Goal: Task Accomplishment & Management: Manage account settings

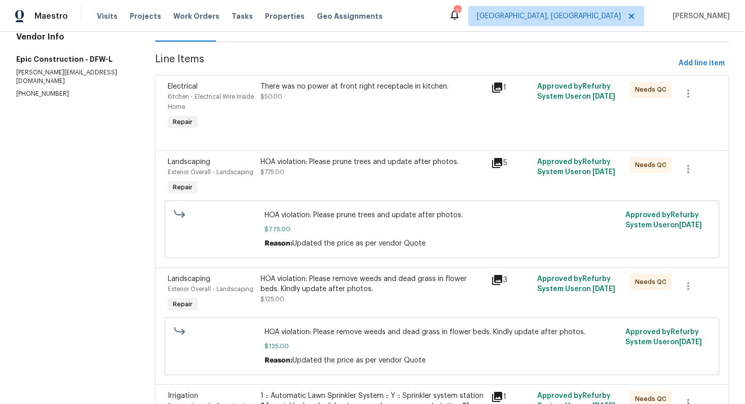
scroll to position [77, 0]
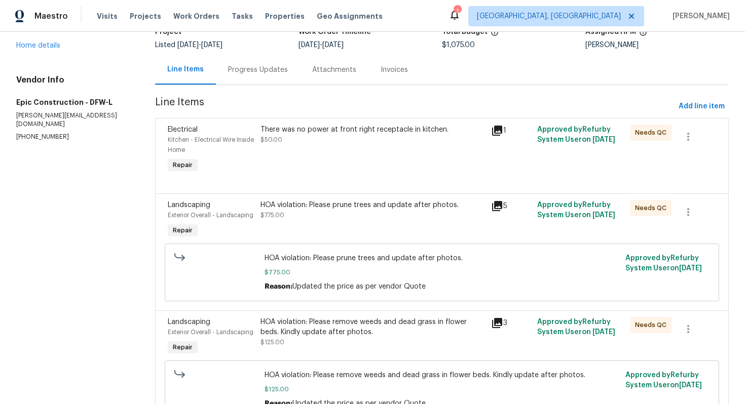
click at [256, 71] on div "Progress Updates" at bounding box center [258, 70] width 60 height 10
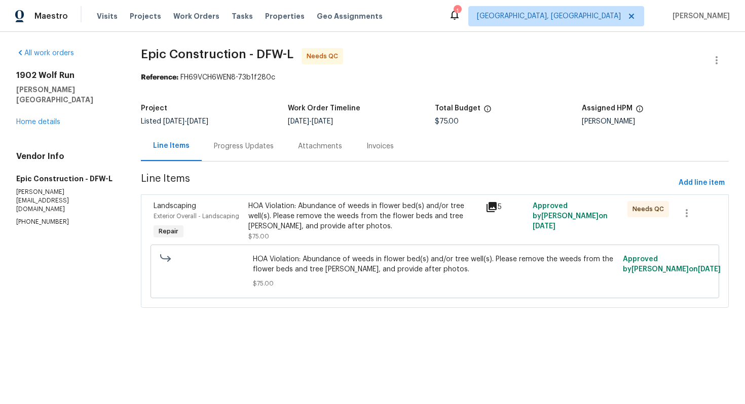
click at [327, 217] on div "HOA Violation: Abundance of weeds in flower bed(s) and/or tree well(s). Please …" at bounding box center [363, 216] width 231 height 30
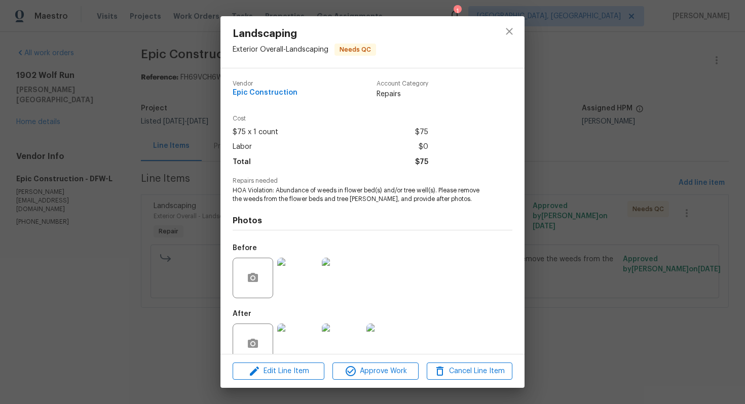
scroll to position [20, 0]
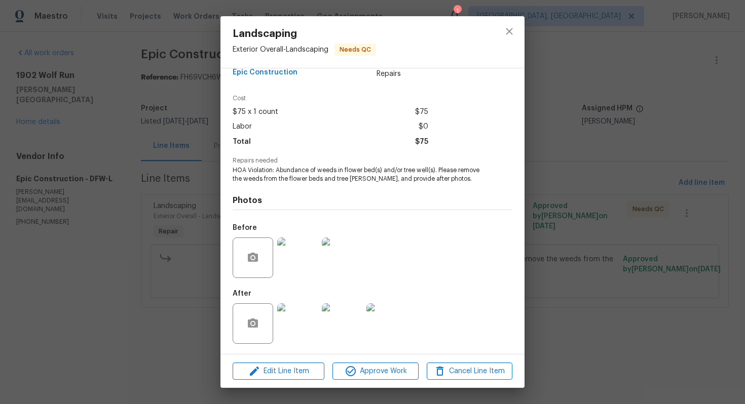
click at [292, 322] on img at bounding box center [297, 324] width 41 height 41
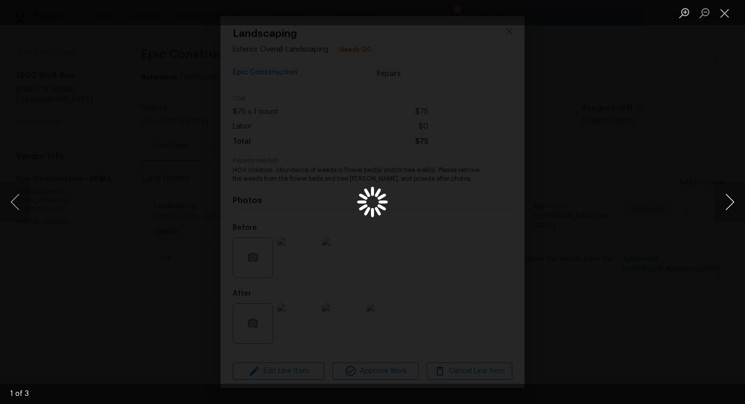
click at [725, 199] on button "Next image" at bounding box center [730, 202] width 30 height 41
click at [737, 204] on button "Next image" at bounding box center [730, 202] width 30 height 41
click at [711, 198] on div "Lightbox" at bounding box center [372, 202] width 745 height 404
click at [726, 202] on button "Next image" at bounding box center [730, 202] width 30 height 41
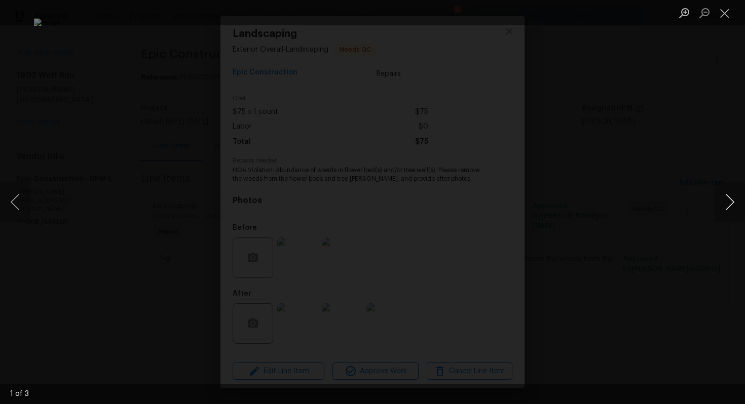
click at [726, 202] on button "Next image" at bounding box center [730, 202] width 30 height 41
click at [726, 204] on button "Next image" at bounding box center [730, 202] width 30 height 41
click at [725, 16] on button "Close lightbox" at bounding box center [725, 13] width 20 height 18
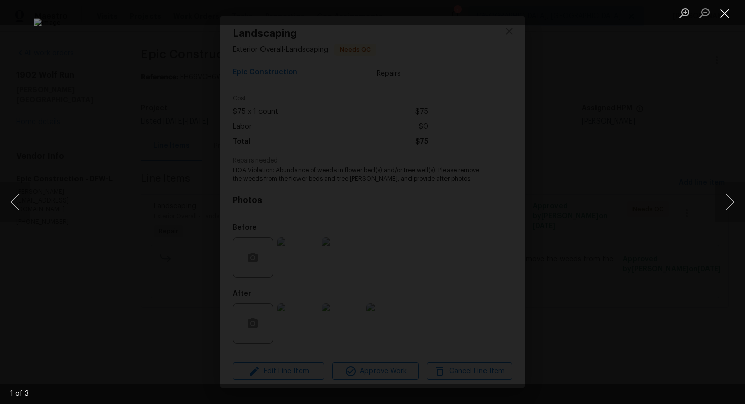
click at [720, 12] on button "Close lightbox" at bounding box center [725, 13] width 20 height 18
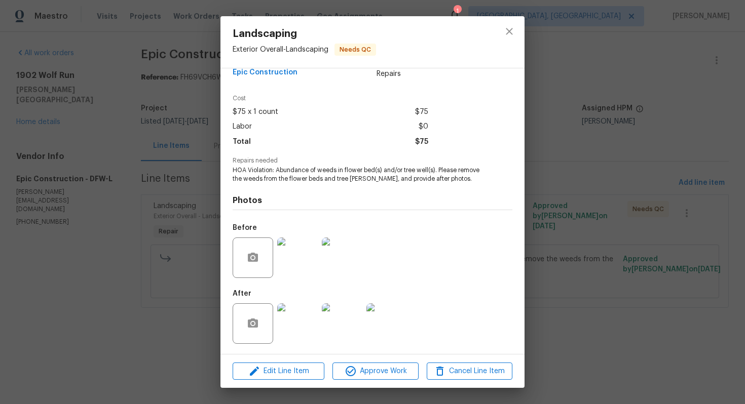
click at [655, 129] on div "Landscaping Exterior Overall - Landscaping Needs QC Vendor Epic Construction Ac…" at bounding box center [372, 202] width 745 height 404
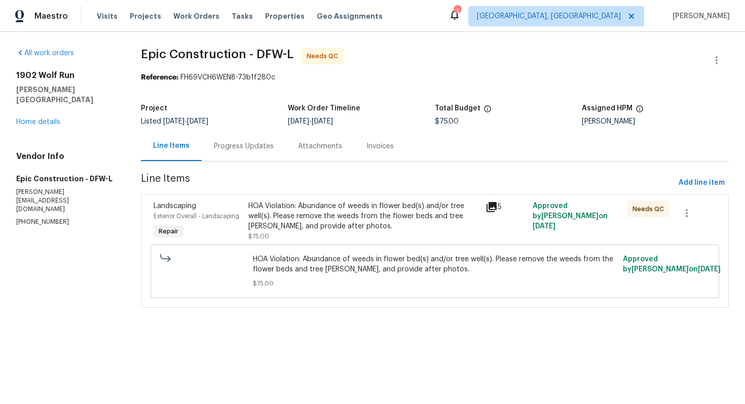
click at [246, 148] on div "Progress Updates" at bounding box center [244, 146] width 60 height 10
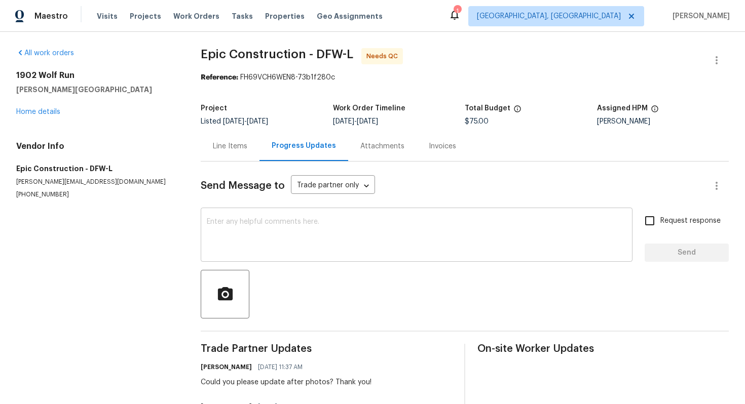
scroll to position [8, 0]
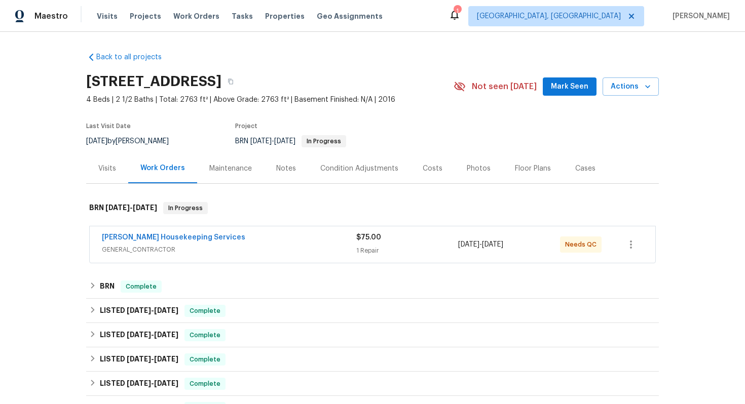
click at [236, 235] on div "Arelis Housekeeping Services" at bounding box center [229, 239] width 254 height 12
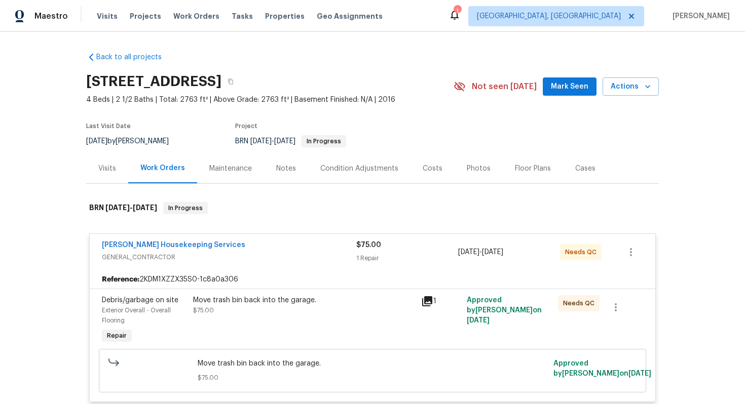
click at [147, 310] on span "Exterior Overall - Overall Flooring" at bounding box center [136, 316] width 69 height 16
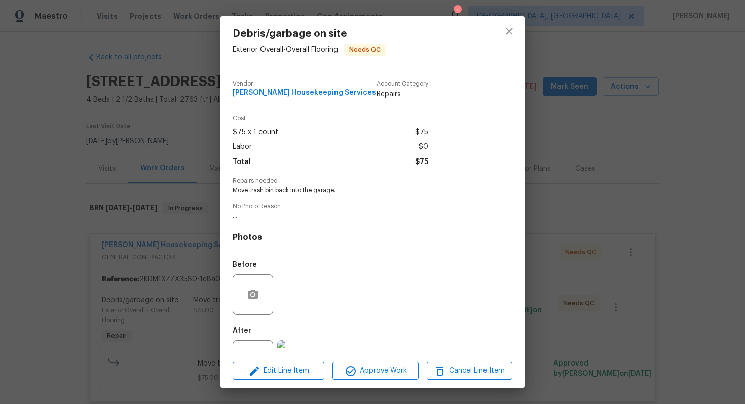
scroll to position [37, 0]
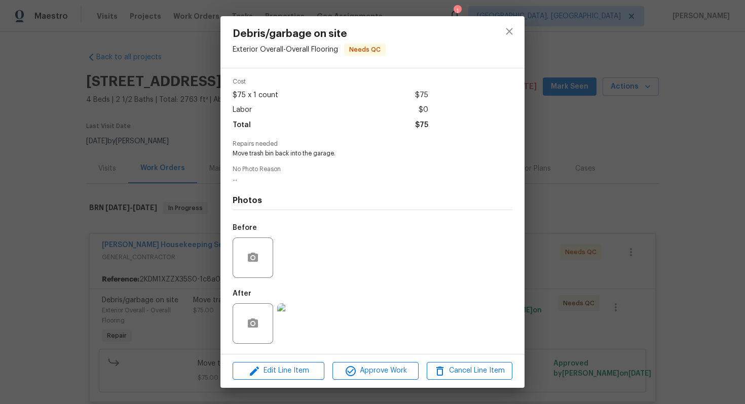
click at [306, 325] on img at bounding box center [297, 324] width 41 height 41
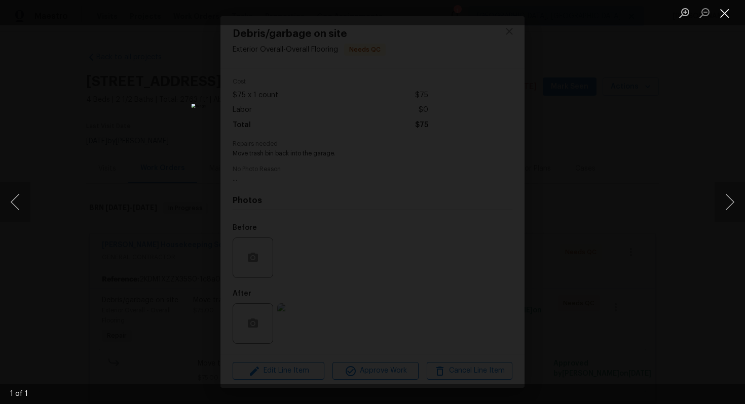
click at [720, 16] on button "Close lightbox" at bounding box center [725, 13] width 20 height 18
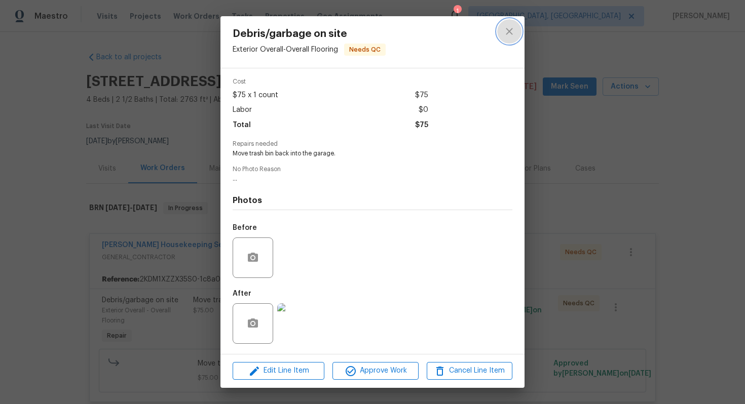
click at [518, 29] on button "close" at bounding box center [509, 31] width 24 height 24
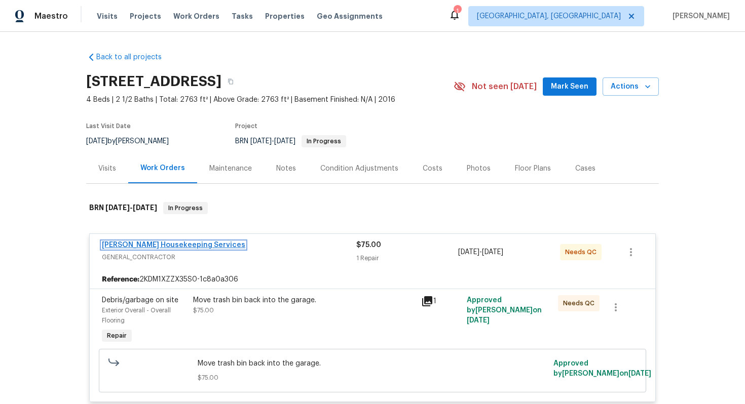
click at [175, 245] on link "Arelis Housekeeping Services" at bounding box center [173, 245] width 143 height 7
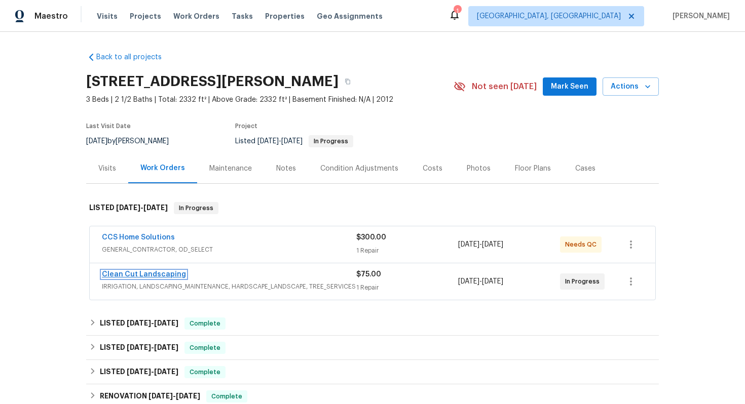
click at [160, 274] on link "Clean Cut Landscaping" at bounding box center [144, 274] width 84 height 7
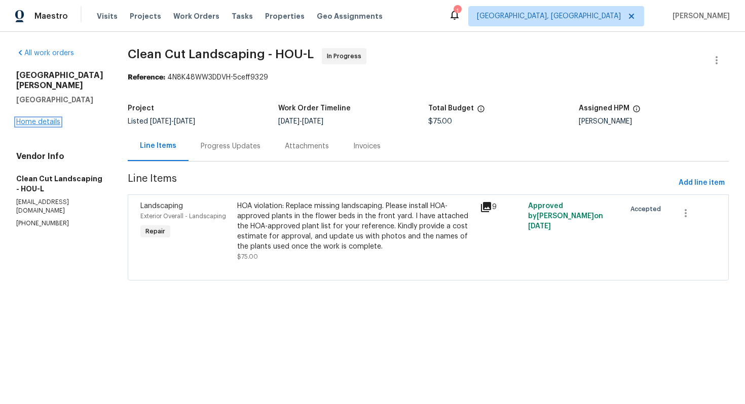
click at [50, 119] on link "Home details" at bounding box center [38, 122] width 44 height 7
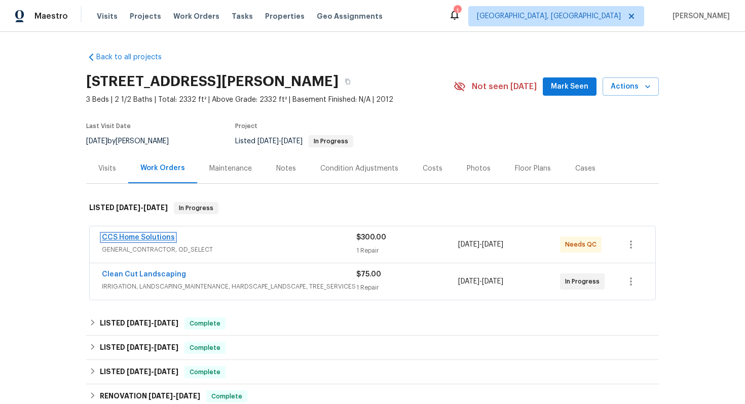
click at [162, 239] on link "CCS Home Solutions" at bounding box center [138, 237] width 73 height 7
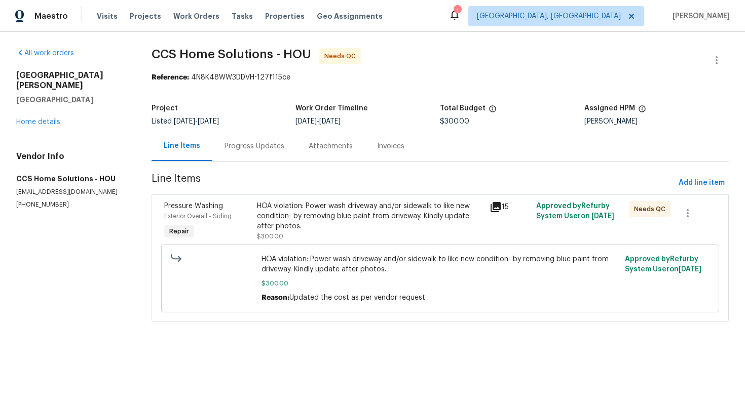
click at [234, 145] on div "Progress Updates" at bounding box center [255, 146] width 60 height 10
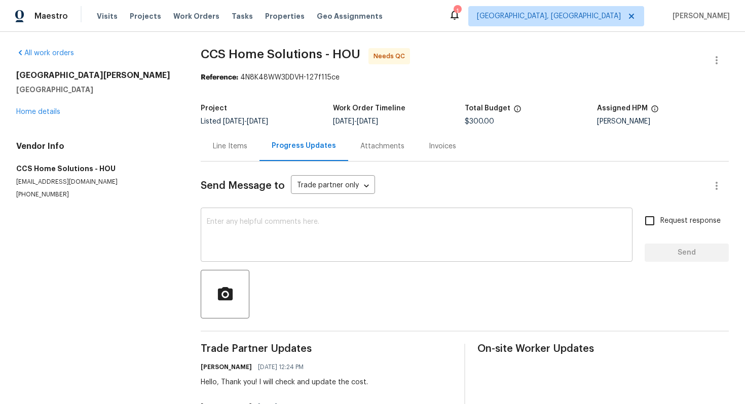
click at [238, 227] on textarea at bounding box center [417, 235] width 420 height 35
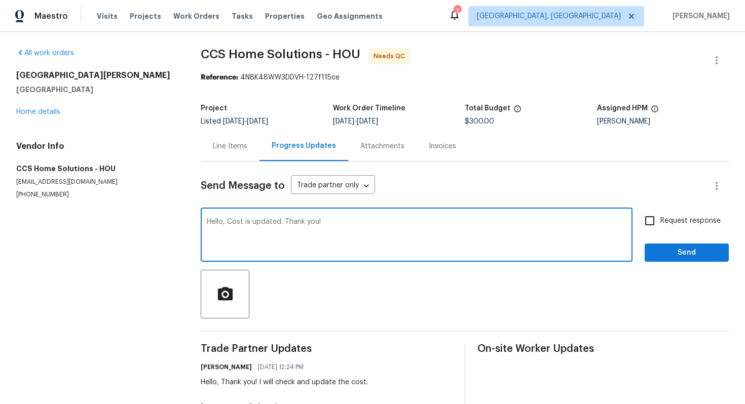
type textarea "Hello, Cost is updated. Thank you!"
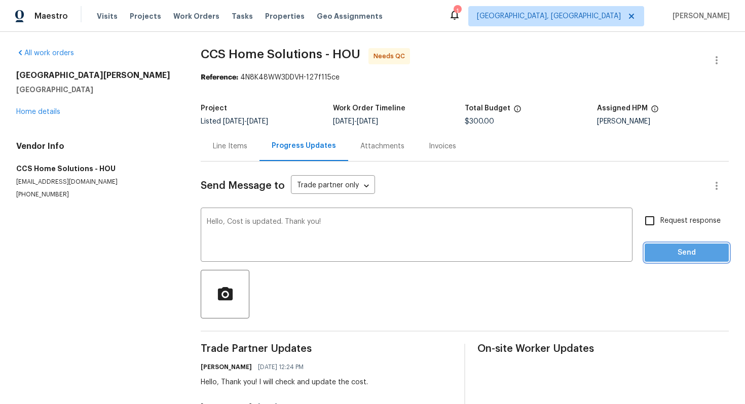
click at [658, 252] on span "Send" at bounding box center [687, 253] width 68 height 13
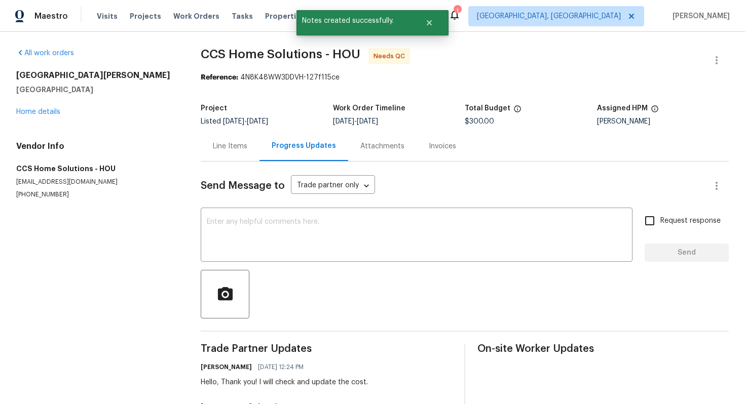
click at [224, 153] on div "Line Items" at bounding box center [230, 146] width 59 height 30
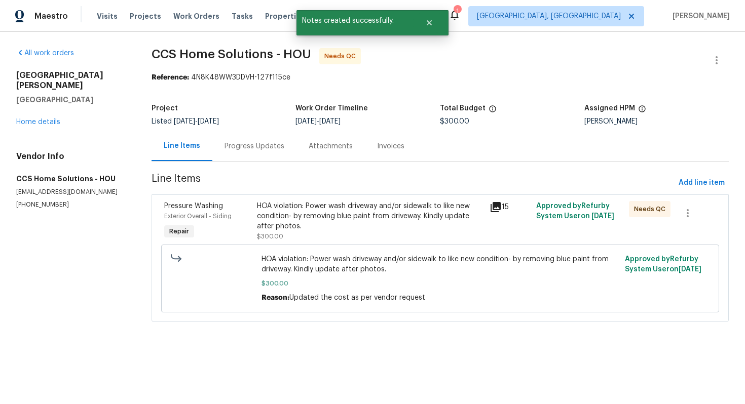
click at [303, 215] on div "HOA violation: Power wash driveway and/or sidewalk to like new condition- by re…" at bounding box center [370, 216] width 227 height 30
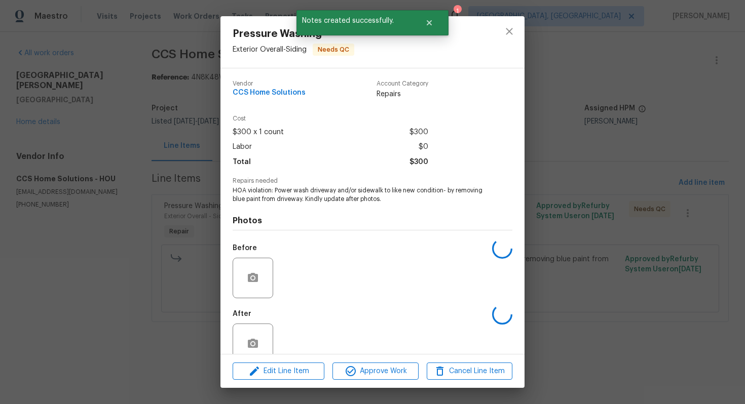
scroll to position [20, 0]
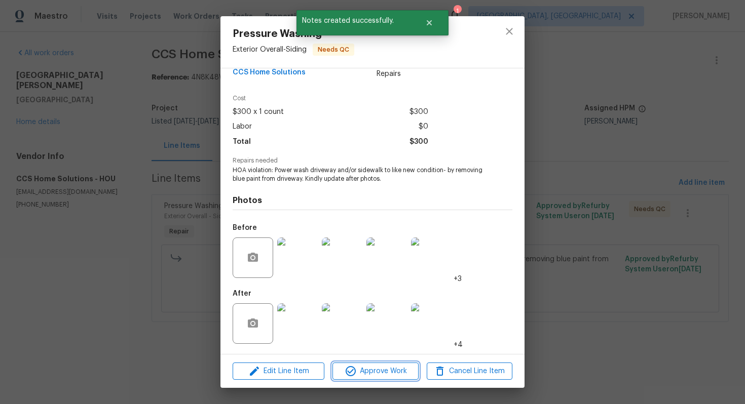
click at [369, 370] on span "Approve Work" at bounding box center [376, 371] width 80 height 13
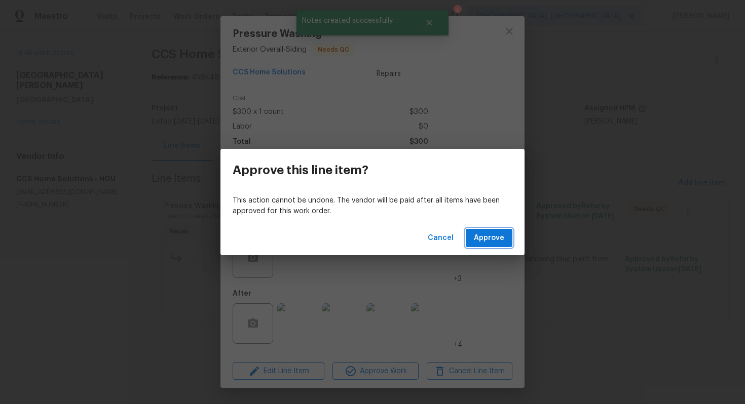
click at [468, 241] on button "Approve" at bounding box center [489, 238] width 47 height 19
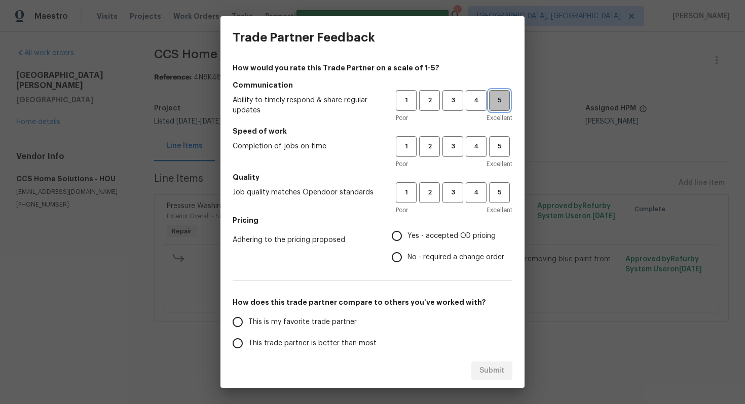
click at [496, 104] on span "5" at bounding box center [499, 101] width 19 height 12
click at [498, 148] on span "5" at bounding box center [499, 147] width 19 height 12
click at [499, 195] on span "5" at bounding box center [499, 193] width 19 height 12
click at [475, 192] on span "4" at bounding box center [476, 193] width 19 height 12
click at [422, 258] on span "No - required a change order" at bounding box center [456, 257] width 97 height 11
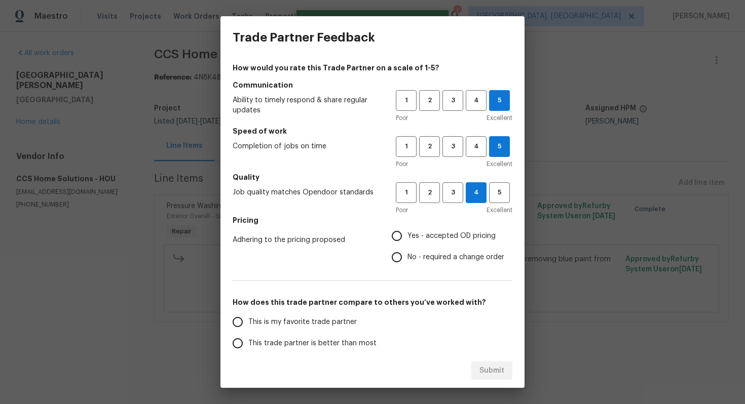
click at [408, 258] on input "No - required a change order" at bounding box center [396, 257] width 21 height 21
radio input "true"
click at [320, 325] on span "This is my favorite trade partner" at bounding box center [302, 322] width 108 height 11
click at [248, 325] on input "This is my favorite trade partner" at bounding box center [237, 322] width 21 height 21
click at [509, 368] on button "Submit" at bounding box center [491, 371] width 41 height 19
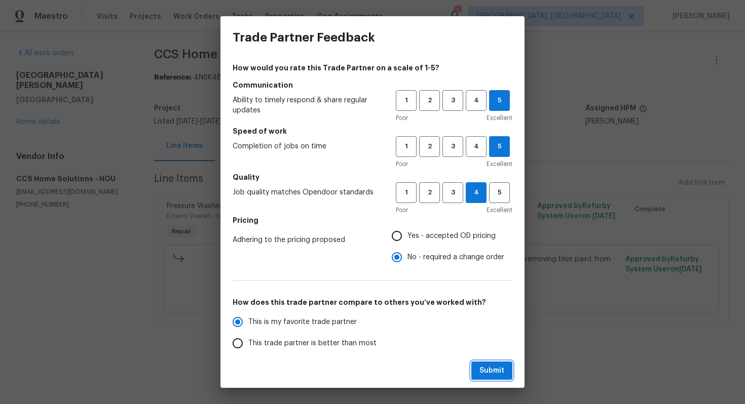
radio input "true"
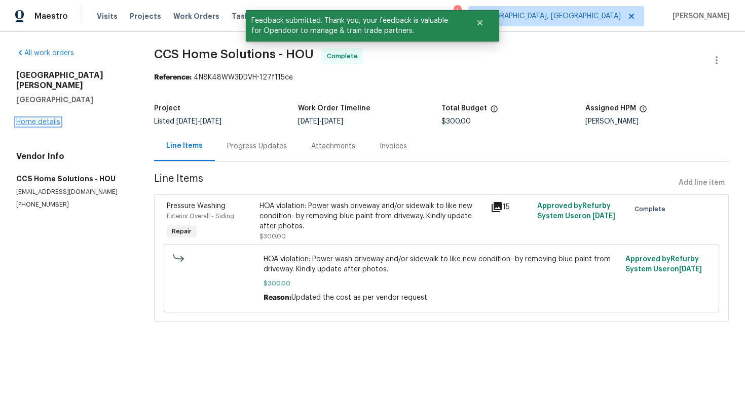
click at [52, 119] on link "Home details" at bounding box center [38, 122] width 44 height 7
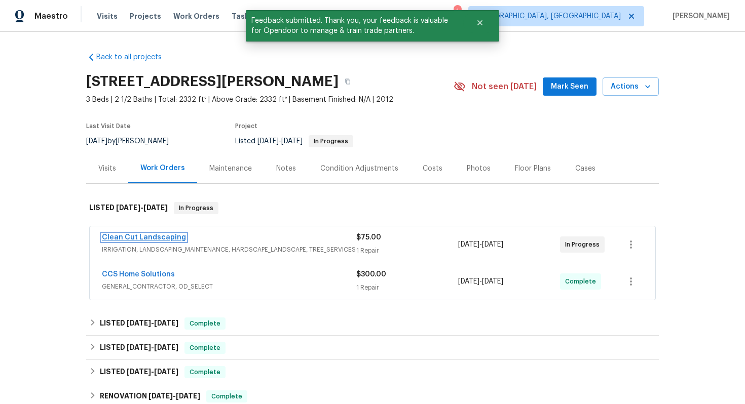
click at [146, 235] on link "Clean Cut Landscaping" at bounding box center [144, 237] width 84 height 7
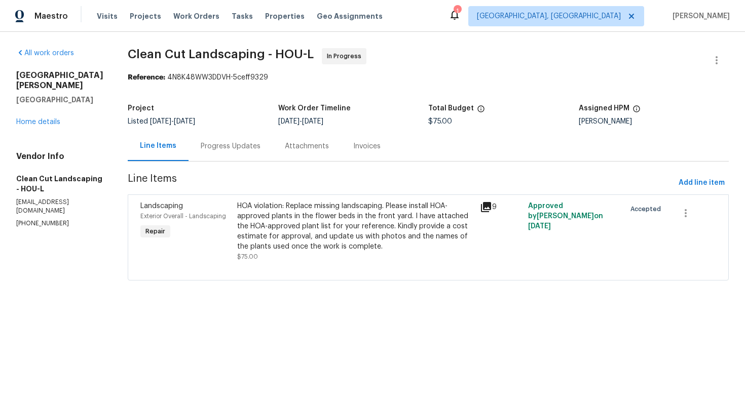
click at [241, 143] on div "Progress Updates" at bounding box center [231, 146] width 60 height 10
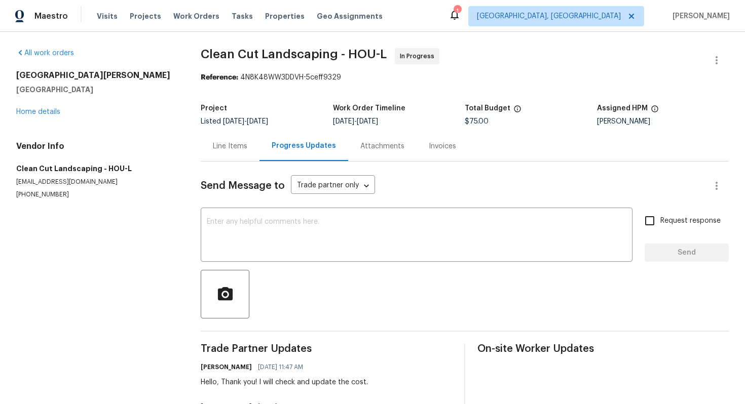
click at [242, 142] on div "Line Items" at bounding box center [230, 146] width 34 height 10
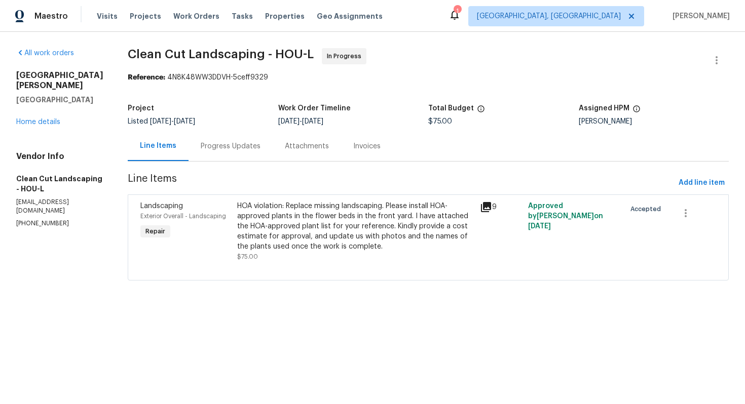
click at [319, 207] on div "HOA violation: Replace missing landscaping. Please install HOA-approved plants …" at bounding box center [355, 226] width 236 height 51
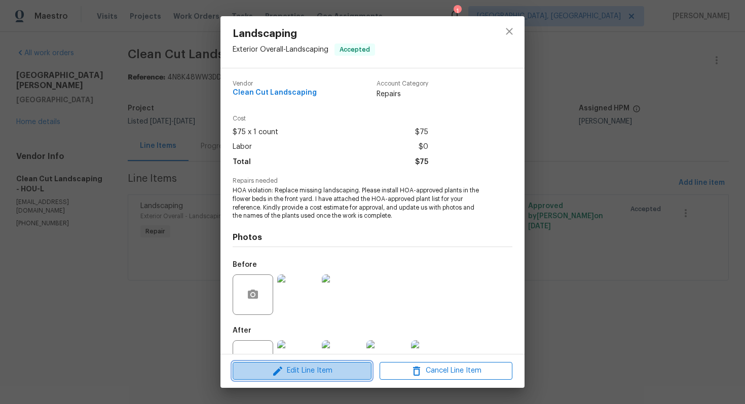
click at [295, 367] on span "Edit Line Item" at bounding box center [302, 371] width 133 height 13
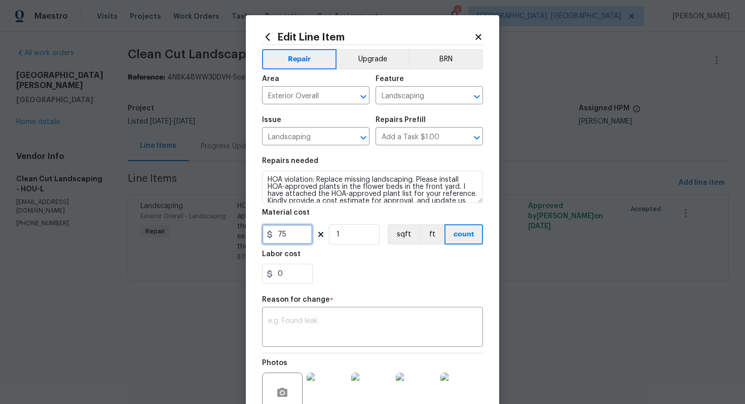
drag, startPoint x: 296, startPoint y: 236, endPoint x: 246, endPoint y: 236, distance: 50.2
click at [246, 236] on div "Edit Line Item Repair Upgrade BRN Area Exterior Overall ​ Feature Landscaping ​…" at bounding box center [372, 254] width 253 height 479
type input "672"
click at [333, 339] on textarea at bounding box center [372, 328] width 209 height 21
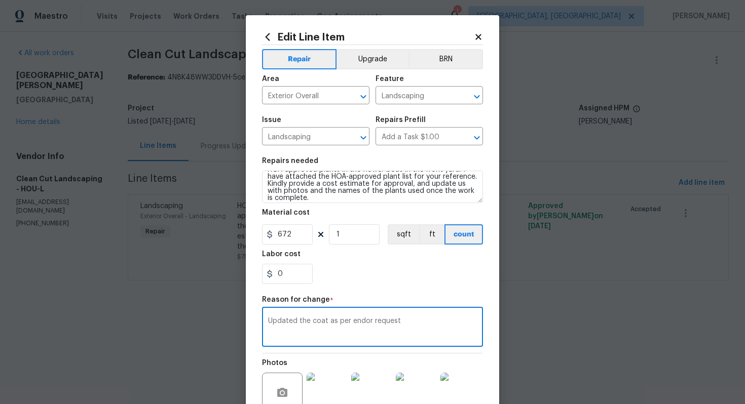
scroll to position [19, 0]
click at [324, 322] on textarea "Updated the coat as per endor request" at bounding box center [372, 328] width 209 height 21
type textarea "Updated the cost as per vendor request"
click at [361, 293] on div "Repair Upgrade BRN Area Exterior Overall ​ Feature Landscaping ​ Issue Landscap…" at bounding box center [372, 247] width 221 height 404
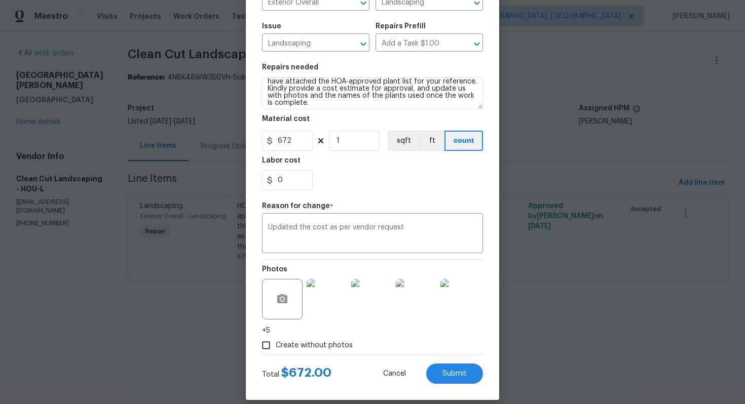
scroll to position [105, 0]
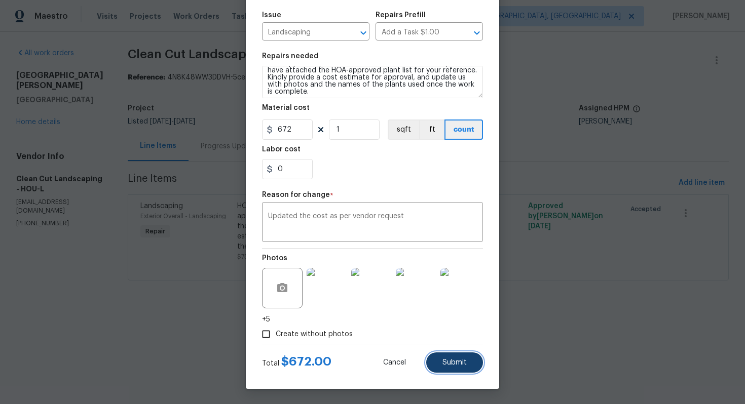
click at [456, 360] on span "Submit" at bounding box center [455, 363] width 24 height 8
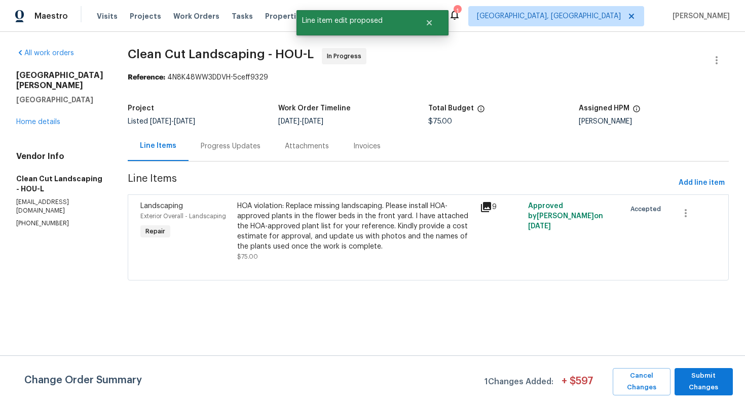
scroll to position [0, 0]
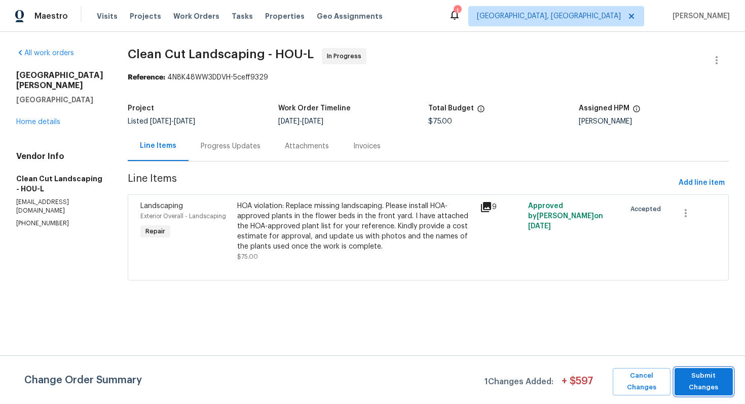
click at [697, 378] on span "Submit Changes" at bounding box center [704, 382] width 48 height 23
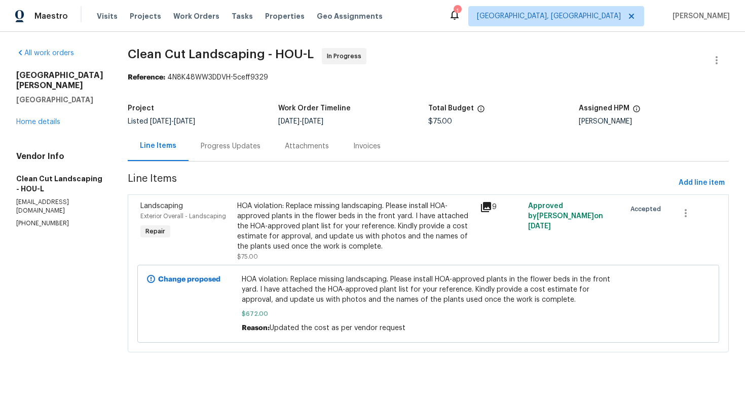
click at [220, 151] on div "Progress Updates" at bounding box center [231, 146] width 60 height 10
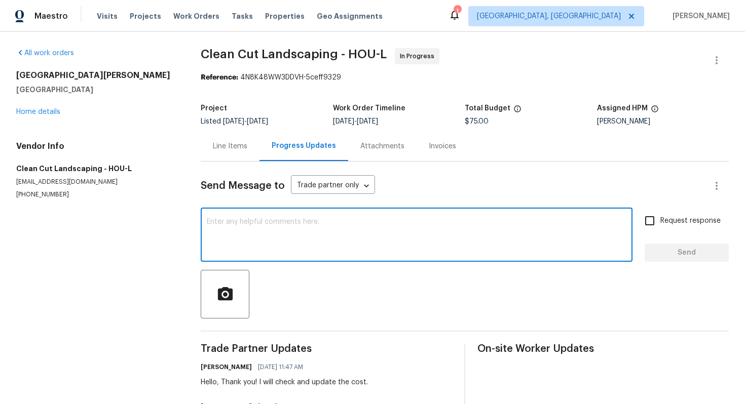
click at [238, 235] on textarea at bounding box center [417, 235] width 420 height 35
click at [379, 223] on textarea "Hello, the cost is updated. Could you please mark this as complete." at bounding box center [417, 235] width 420 height 35
click at [384, 223] on textarea "Hello, the cost is updated. Could you please mark this as complete." at bounding box center [417, 235] width 420 height 35
click at [541, 231] on textarea "Hello, the cost is updated. Could you please mark this work as complete." at bounding box center [417, 235] width 420 height 35
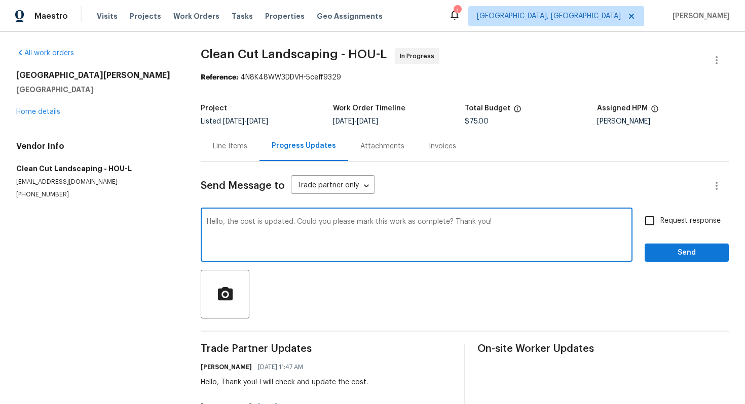
type textarea "Hello, the cost is updated. Could you please mark this work as complete? Thank …"
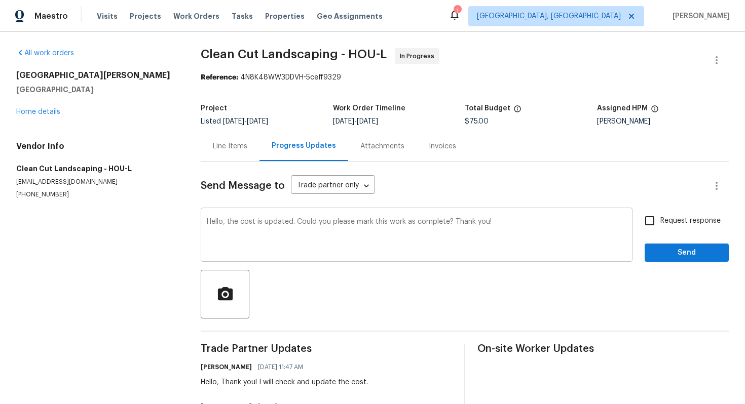
click at [387, 260] on div "Hello, the cost is updated. Could you please mark this work as complete? Thank …" at bounding box center [417, 236] width 432 height 52
click at [660, 220] on input "Request response" at bounding box center [649, 220] width 21 height 21
checkbox input "true"
click at [660, 254] on span "Send" at bounding box center [687, 253] width 68 height 13
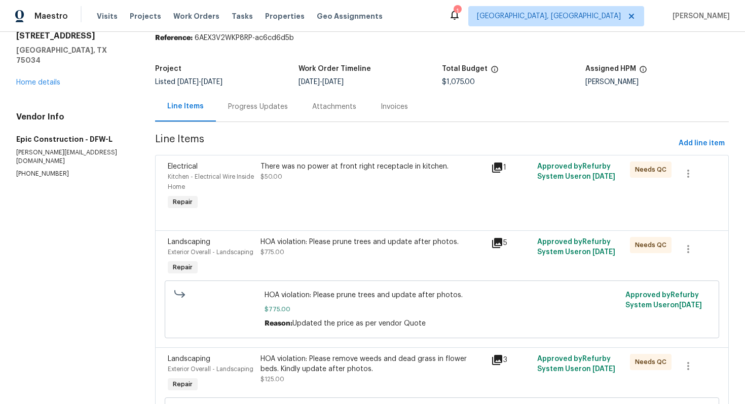
scroll to position [51, 0]
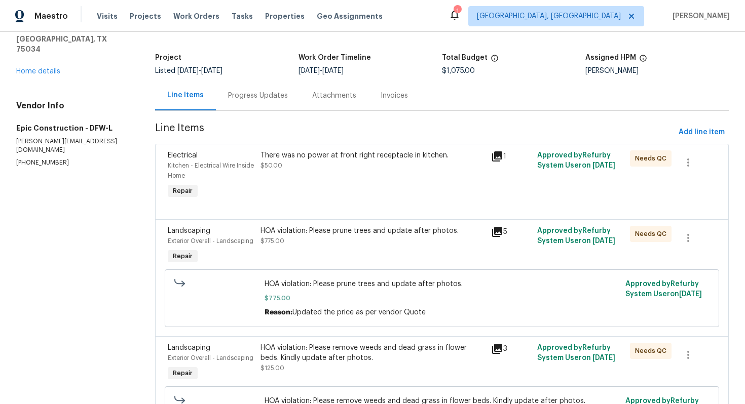
click at [289, 233] on div "HOA violation: Please prune trees and update after photos." at bounding box center [373, 231] width 225 height 10
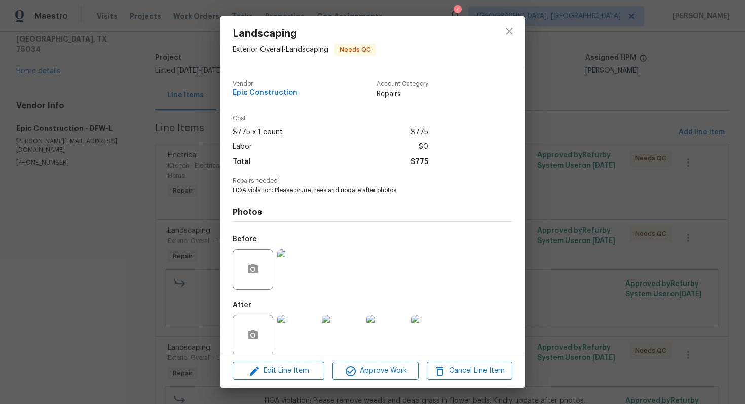
scroll to position [12, 0]
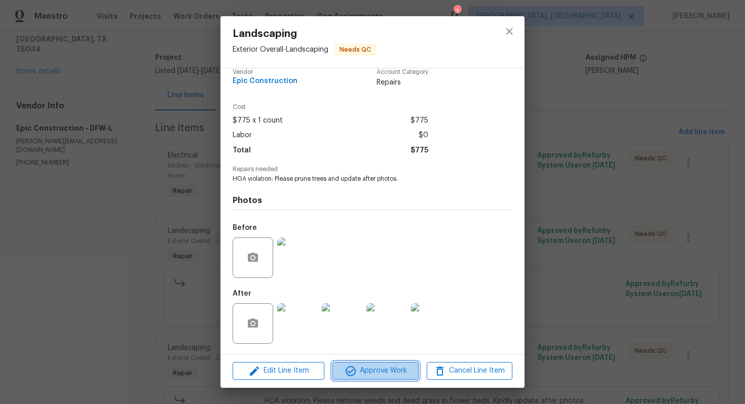
click at [359, 368] on span "Approve Work" at bounding box center [376, 371] width 80 height 13
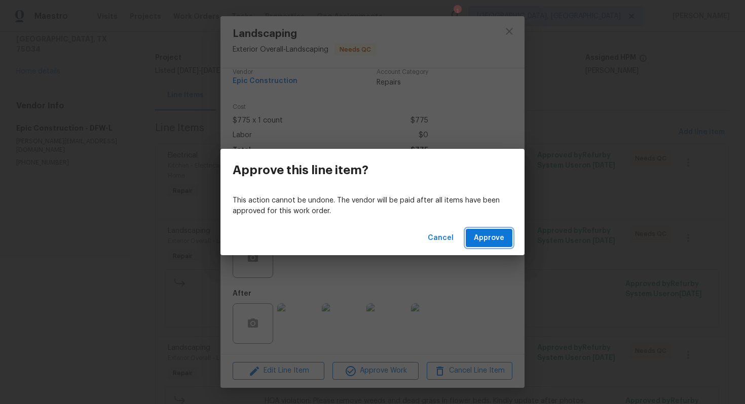
click at [486, 244] on span "Approve" at bounding box center [489, 238] width 30 height 13
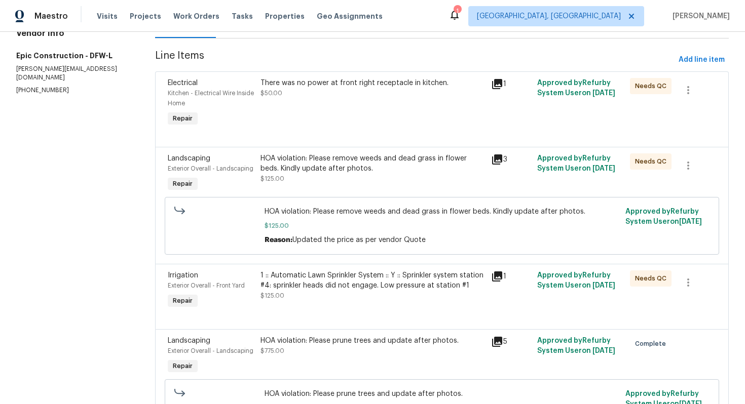
scroll to position [127, 0]
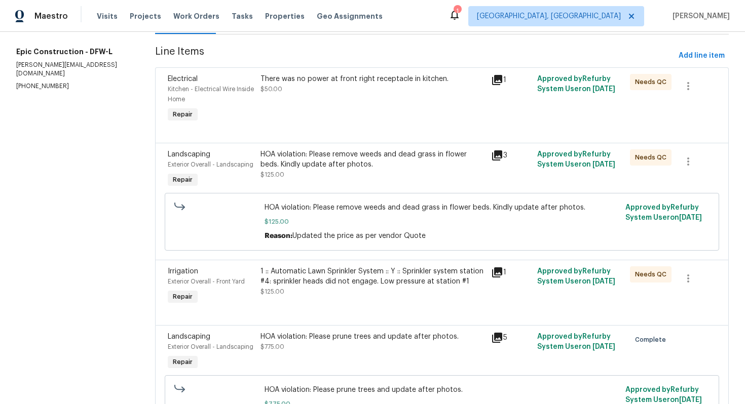
click at [370, 161] on div "HOA violation: Please remove weeds and dead grass in flower beds. Kindly update…" at bounding box center [373, 160] width 225 height 20
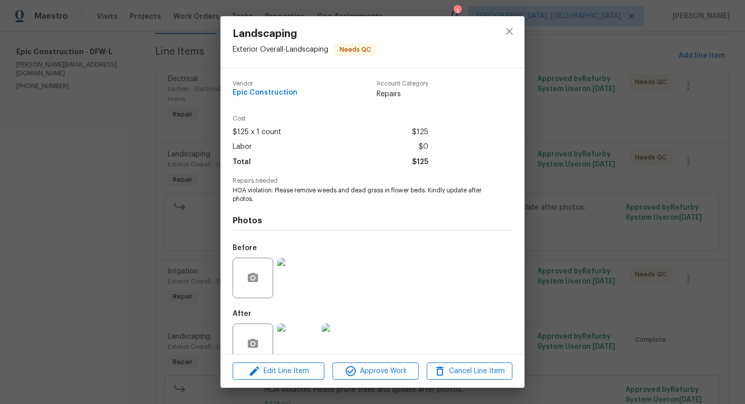
scroll to position [20, 0]
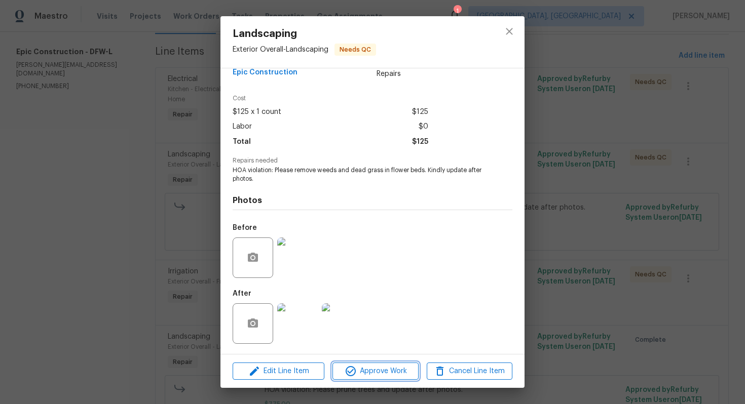
click at [357, 365] on span "Approve Work" at bounding box center [376, 371] width 80 height 13
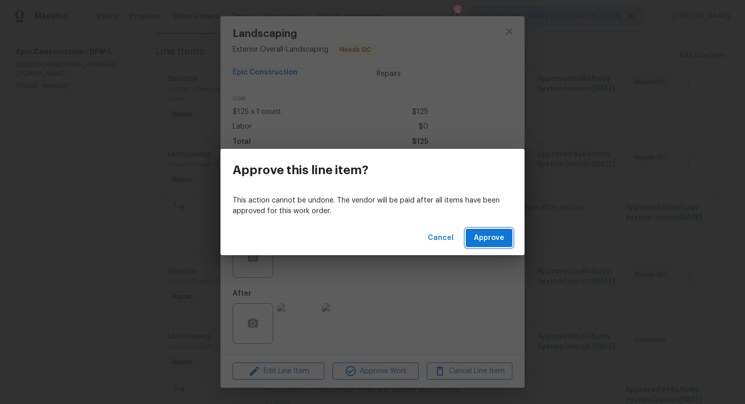
click at [488, 240] on span "Approve" at bounding box center [489, 238] width 30 height 13
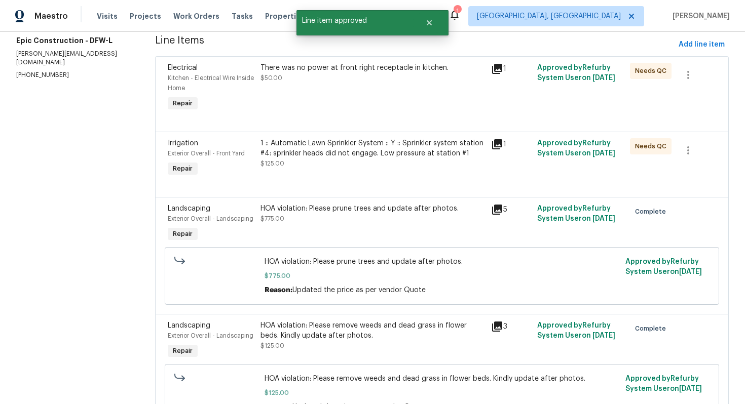
scroll to position [197, 0]
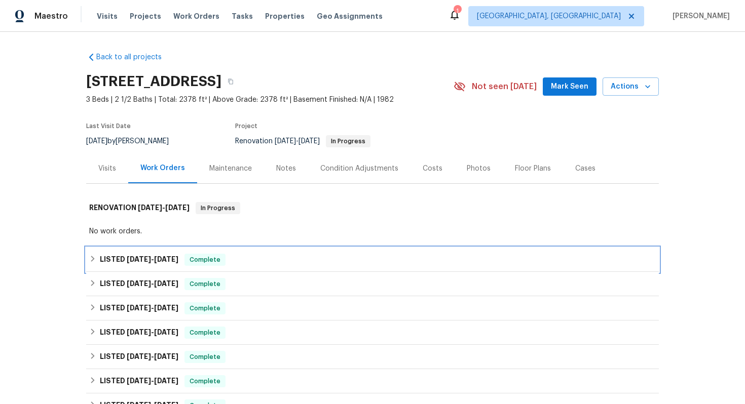
click at [303, 252] on div "LISTED 6/11/25 - 7/30/25 Complete" at bounding box center [372, 260] width 573 height 24
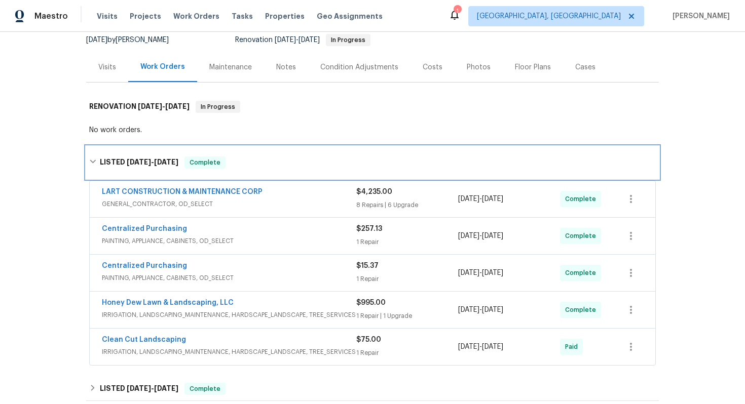
scroll to position [108, 0]
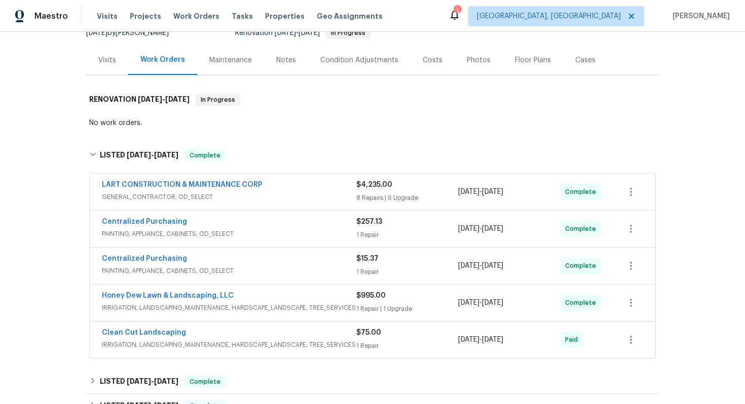
click at [252, 296] on div "Honey Dew Lawn & Landscaping, LLC" at bounding box center [229, 297] width 254 height 12
